Goal: Task Accomplishment & Management: Complete application form

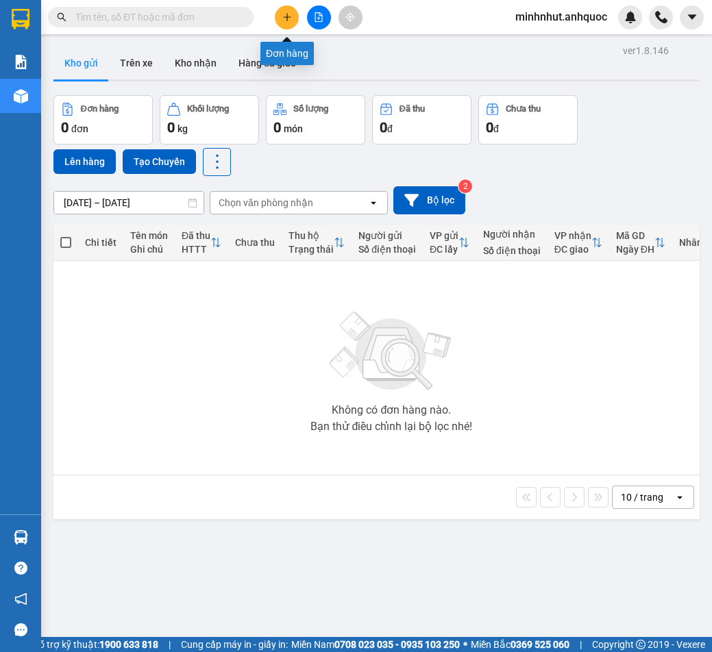
click at [295, 21] on button at bounding box center [287, 17] width 24 height 24
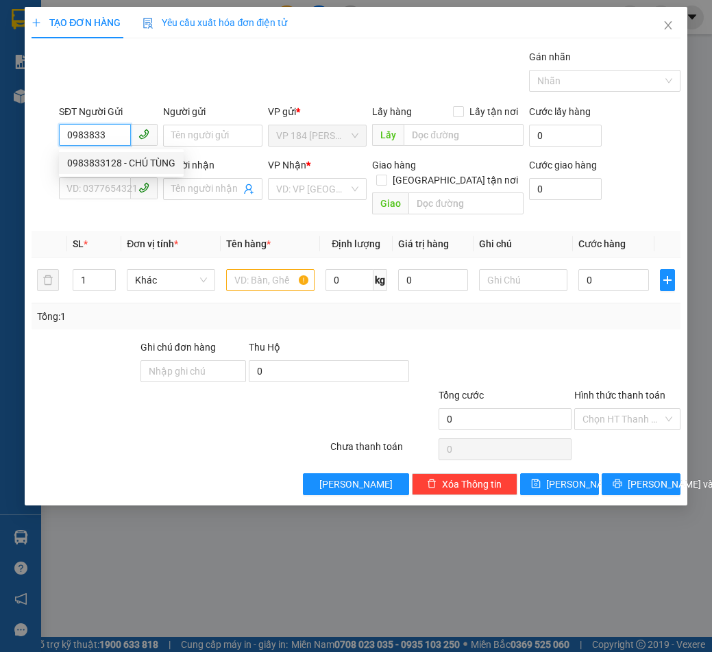
click at [116, 165] on div "0983833128 - CHÚ TÙNG" at bounding box center [121, 163] width 108 height 15
type input "0983833128"
type input "CHÚ TÙNG"
type input "0366032338"
type input "CHỊ OANH"
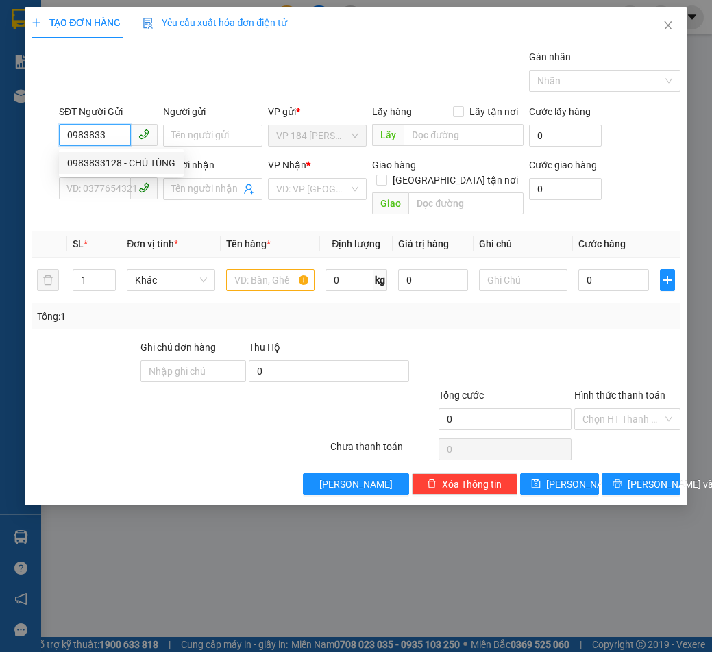
type input "VPVT"
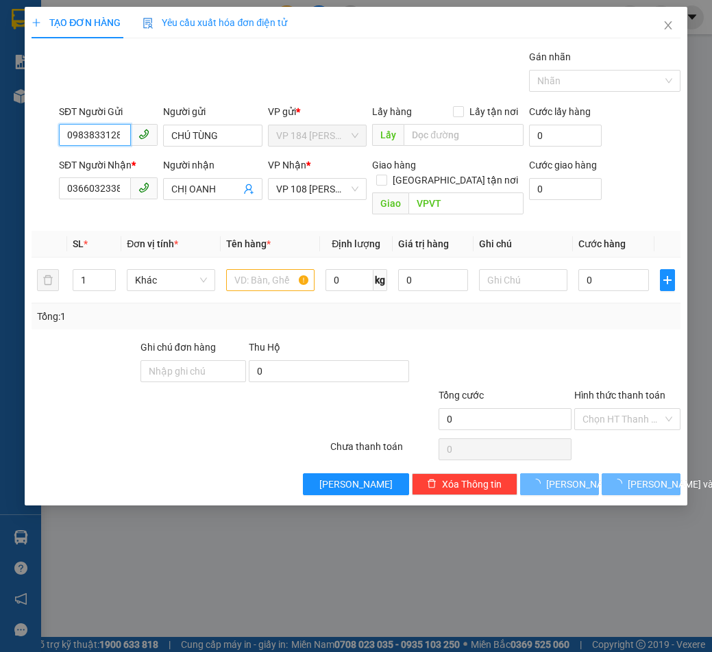
type input "20.000"
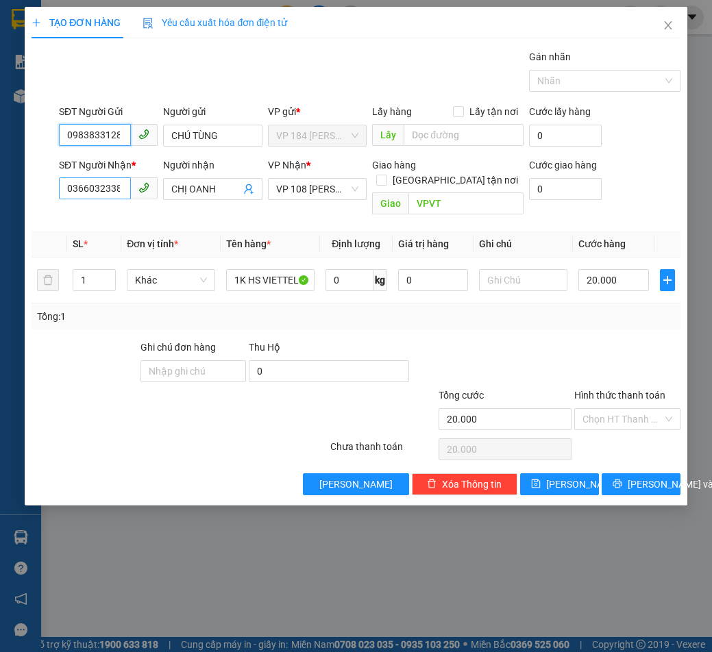
type input "0983833128"
click at [111, 185] on input "0366032338" at bounding box center [95, 188] width 72 height 22
type input "0976950232"
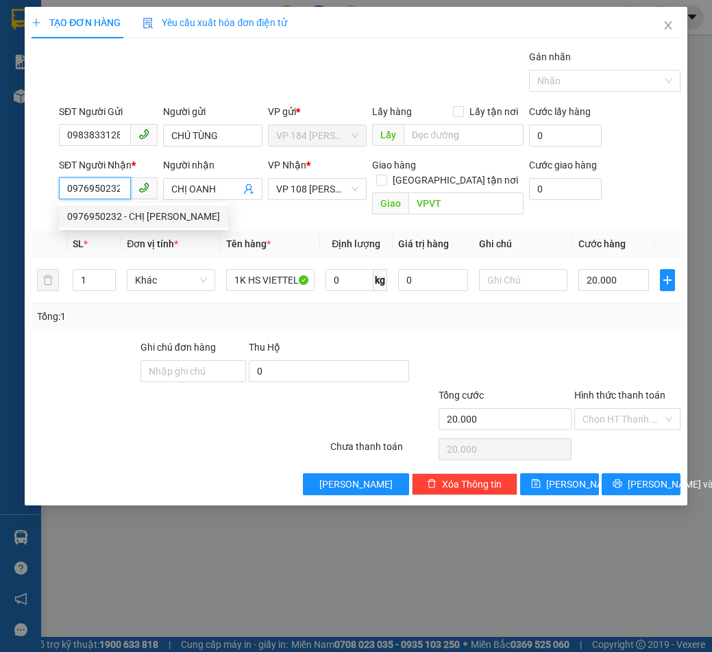
click at [111, 217] on div "0976950232 - CHỊ [PERSON_NAME]" at bounding box center [143, 216] width 153 height 15
type input "CHỊ [PERSON_NAME]"
type input "ẸO ÔNG TỪ"
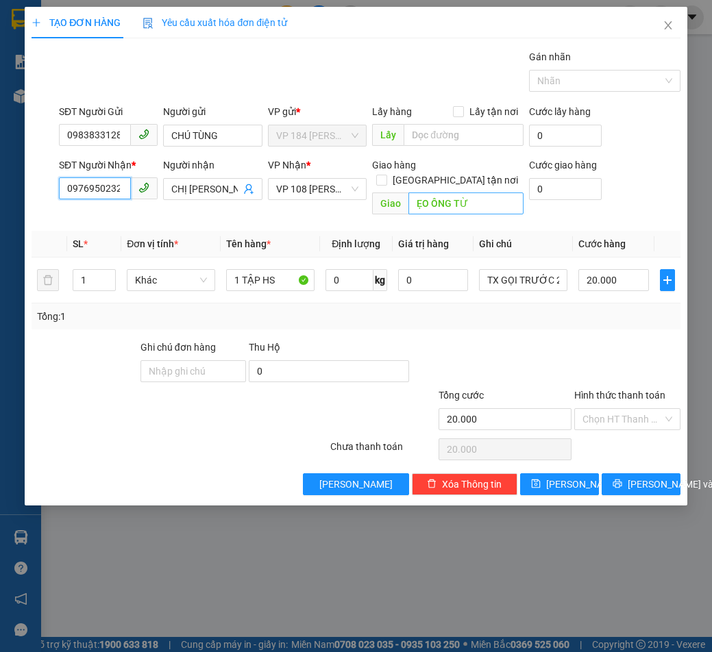
type input "0976950232"
type input "VPVT"
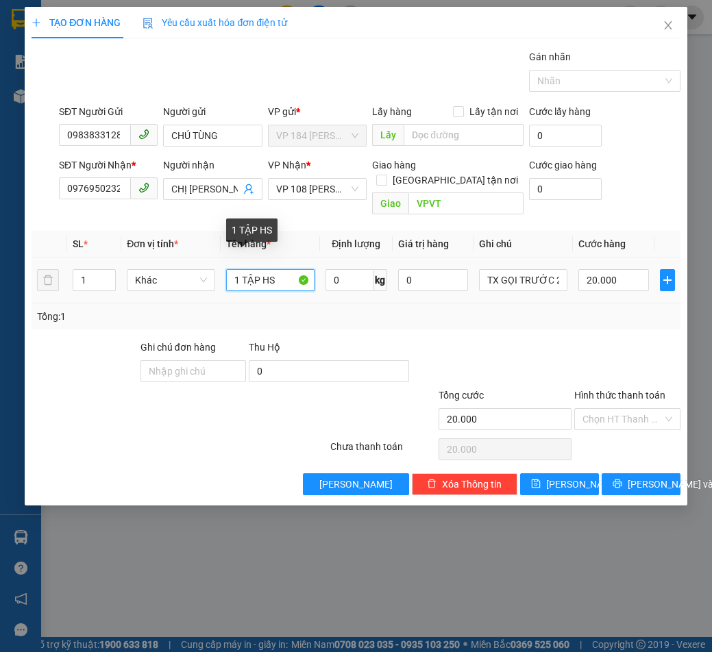
click at [278, 269] on input "1 TẬP HS" at bounding box center [270, 280] width 88 height 22
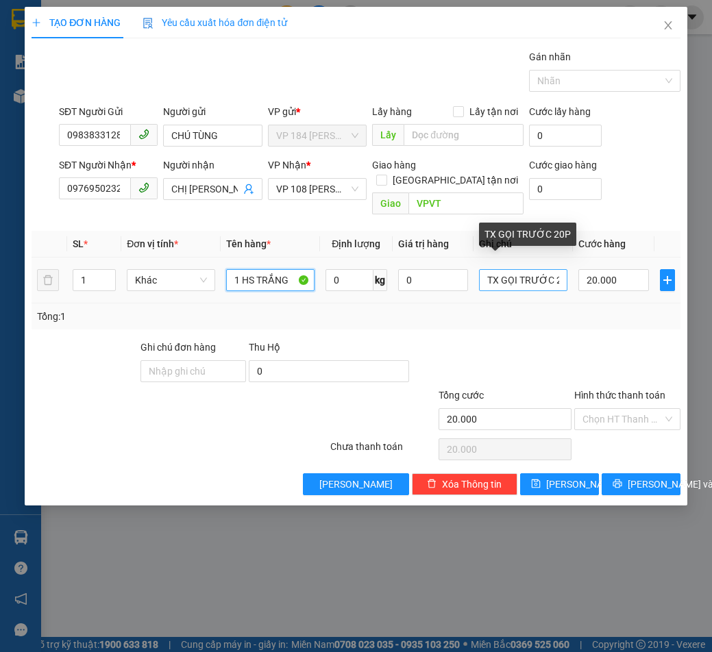
type input "1 HS TRẮNG"
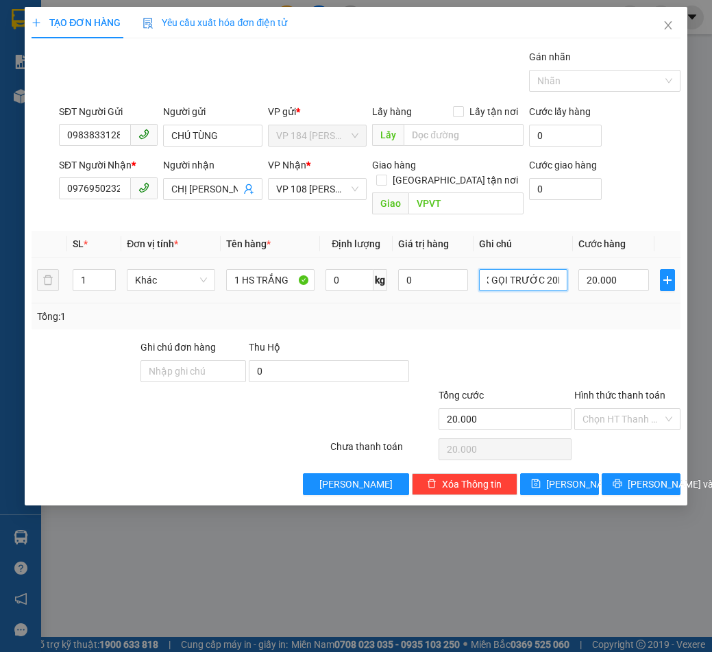
drag, startPoint x: 487, startPoint y: 262, endPoint x: 622, endPoint y: 278, distance: 136.7
click at [622, 278] on tr "1 Khác 1 HS TRẮNG 0 kg 0 TX GỌI TRƯỚC 20P 20.000" at bounding box center [356, 281] width 648 height 46
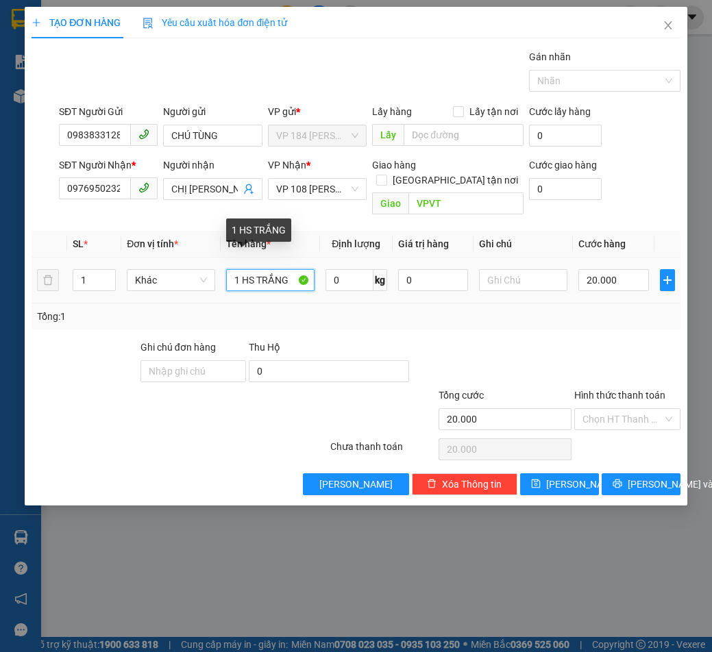
drag, startPoint x: 291, startPoint y: 265, endPoint x: 302, endPoint y: 280, distance: 18.2
click at [291, 269] on input "1 HS TRẮNG" at bounding box center [270, 280] width 88 height 22
type input "1 HS TRẮNG ĐỎ"
click at [607, 409] on input "Hình thức thanh toán" at bounding box center [621, 419] width 79 height 21
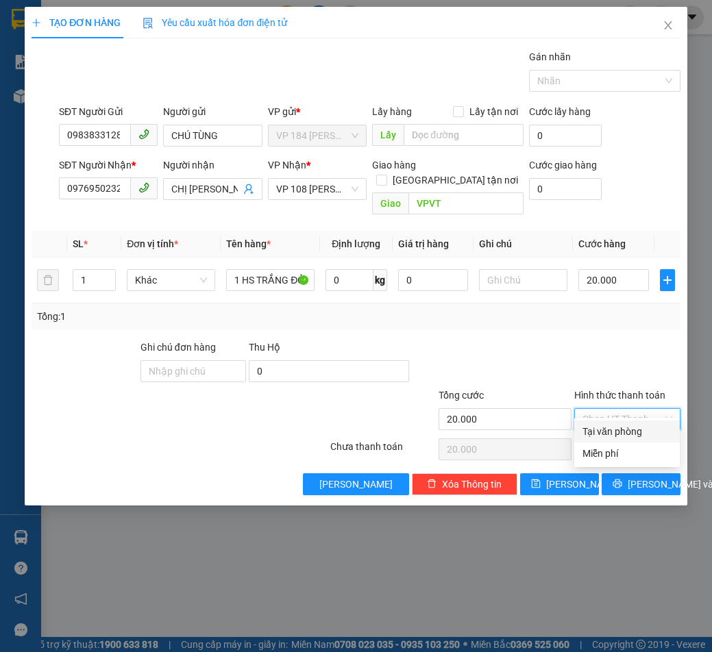
click at [609, 427] on div "Tại văn phòng" at bounding box center [626, 431] width 89 height 15
type input "0"
click at [632, 477] on span "[PERSON_NAME] và In" at bounding box center [676, 484] width 96 height 15
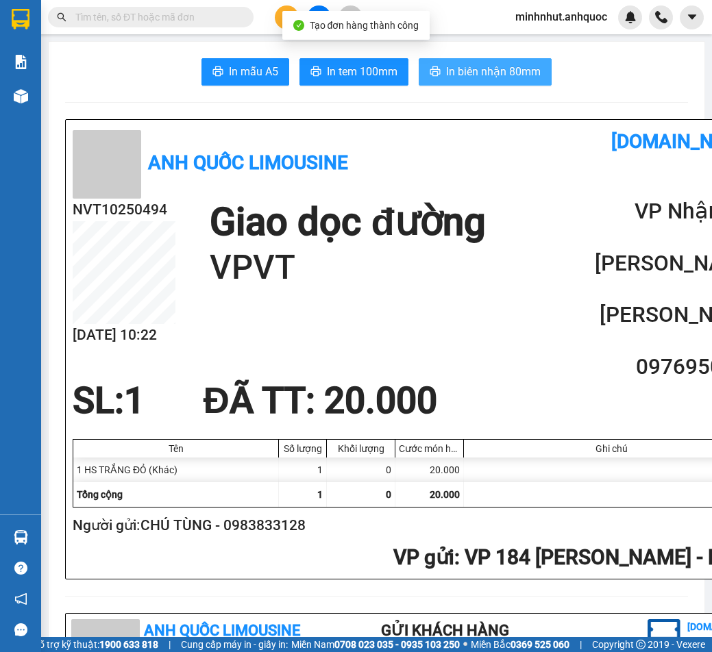
click at [474, 77] on span "In biên nhận 80mm" at bounding box center [493, 71] width 95 height 17
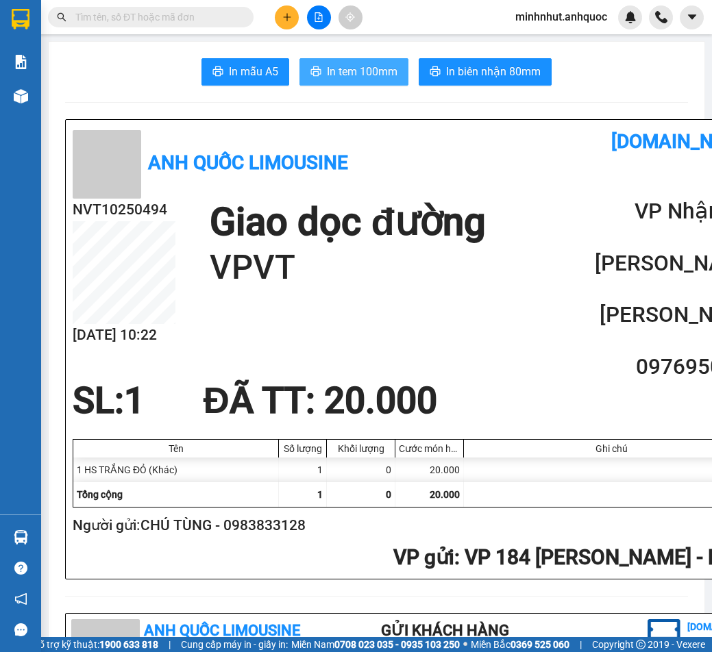
click at [354, 72] on span "In tem 100mm" at bounding box center [362, 71] width 71 height 17
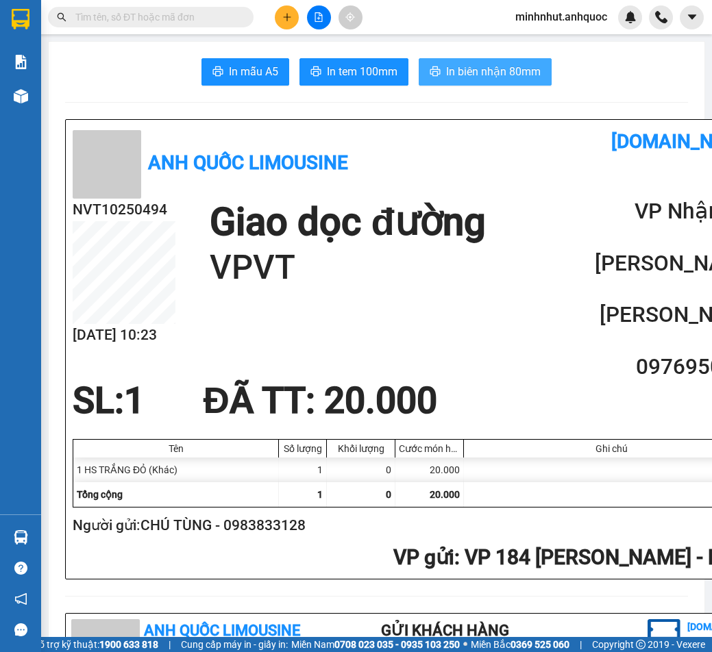
click at [536, 62] on button "In biên nhận 80mm" at bounding box center [485, 71] width 133 height 27
click at [466, 78] on span "In biên nhận 80mm" at bounding box center [493, 71] width 95 height 17
